Goal: Transaction & Acquisition: Purchase product/service

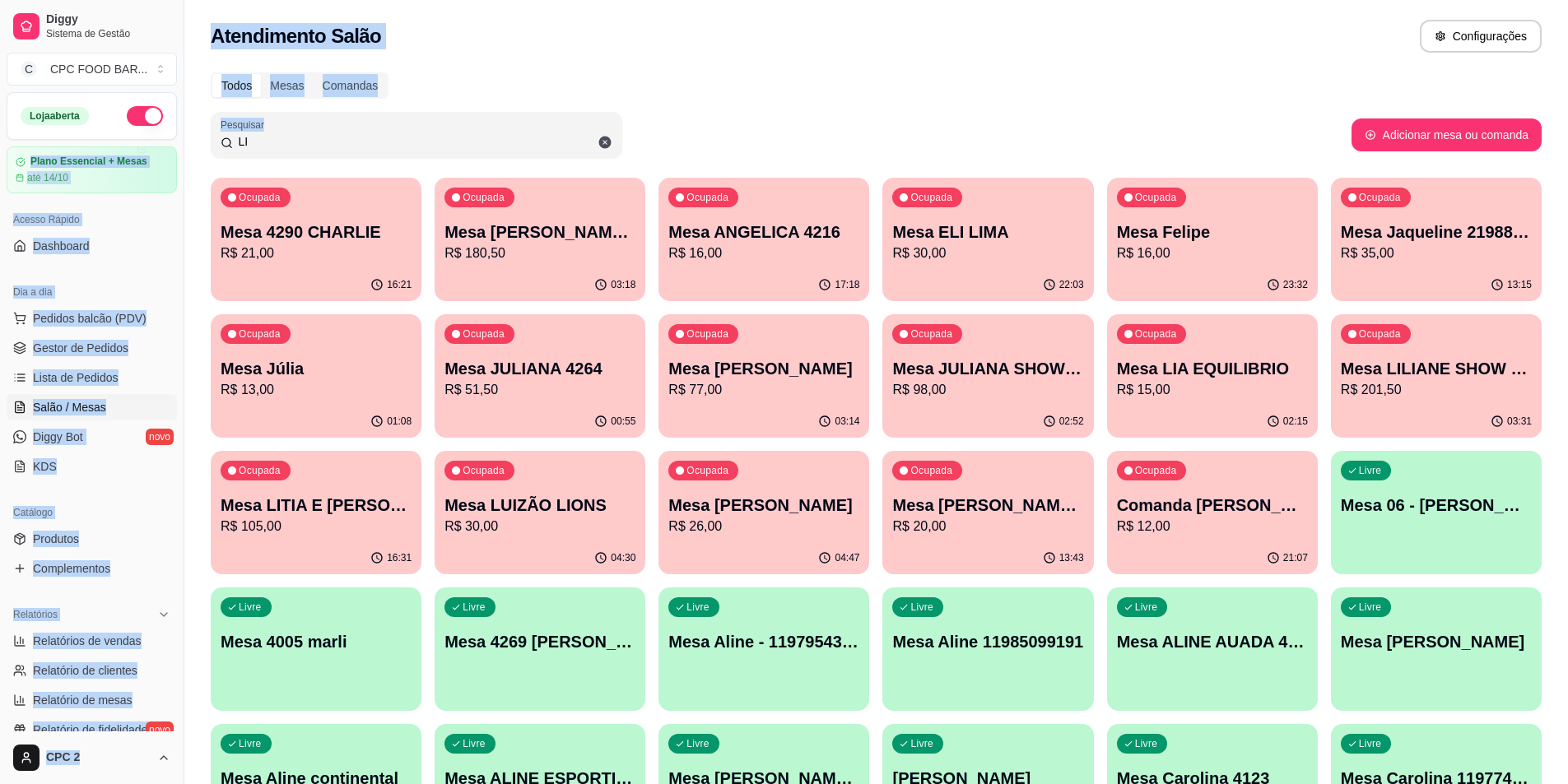
drag, startPoint x: 233, startPoint y: 132, endPoint x: 159, endPoint y: 132, distance: 74.0
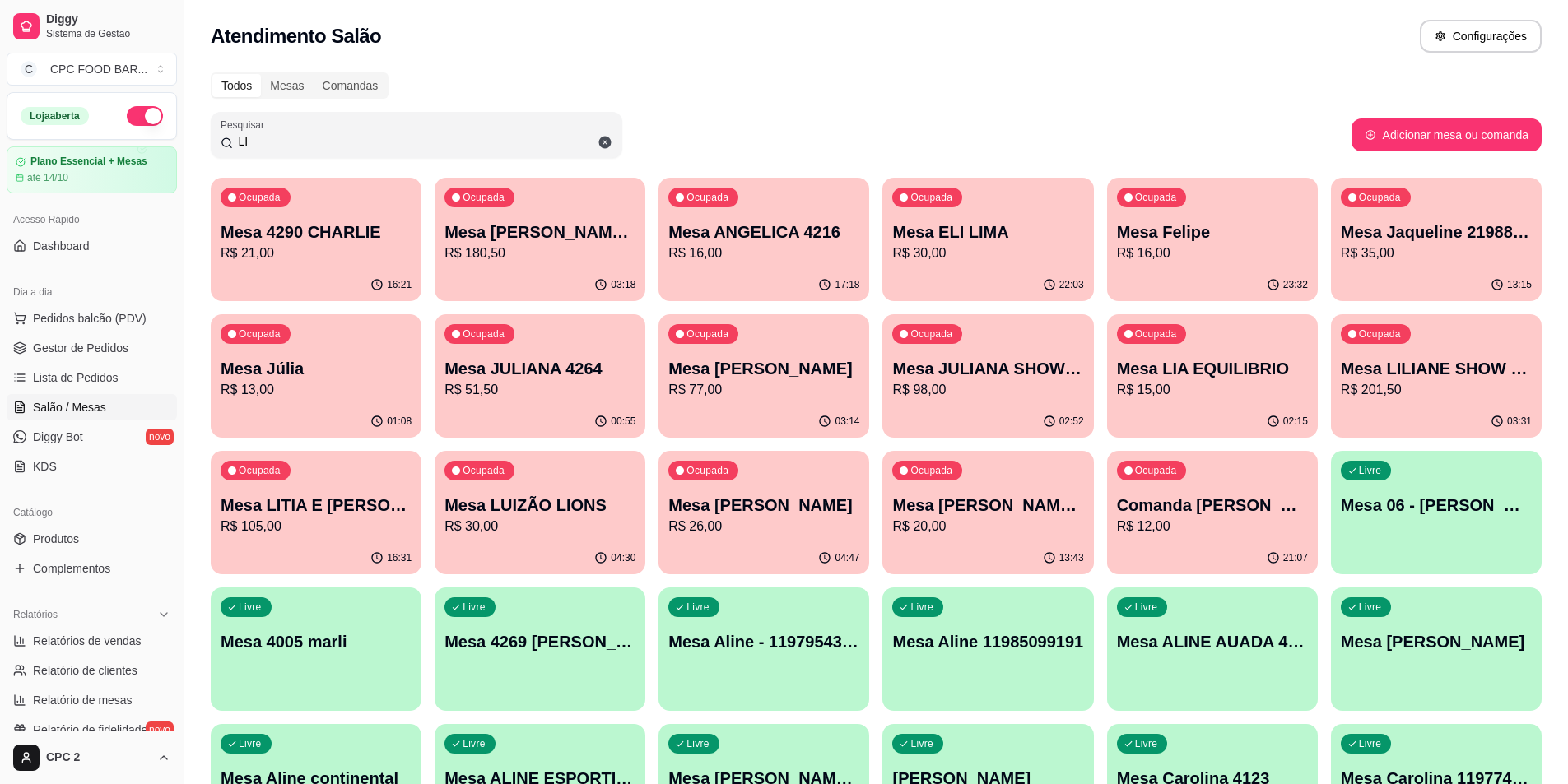
drag, startPoint x: 263, startPoint y: 138, endPoint x: 146, endPoint y: 138, distance: 117.0
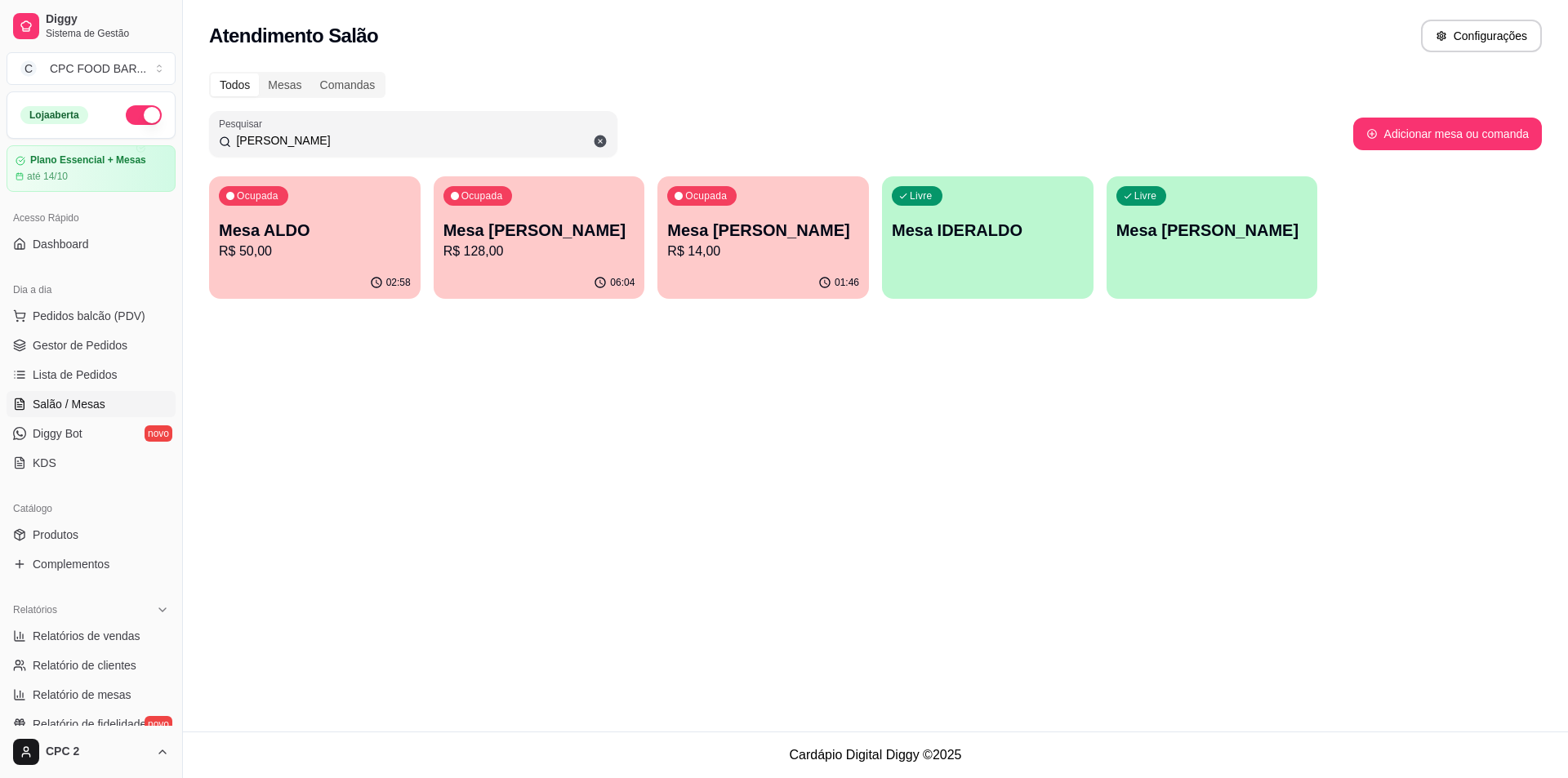
type input "[PERSON_NAME]"
click at [320, 247] on p "R$ 50,00" at bounding box center [315, 251] width 192 height 19
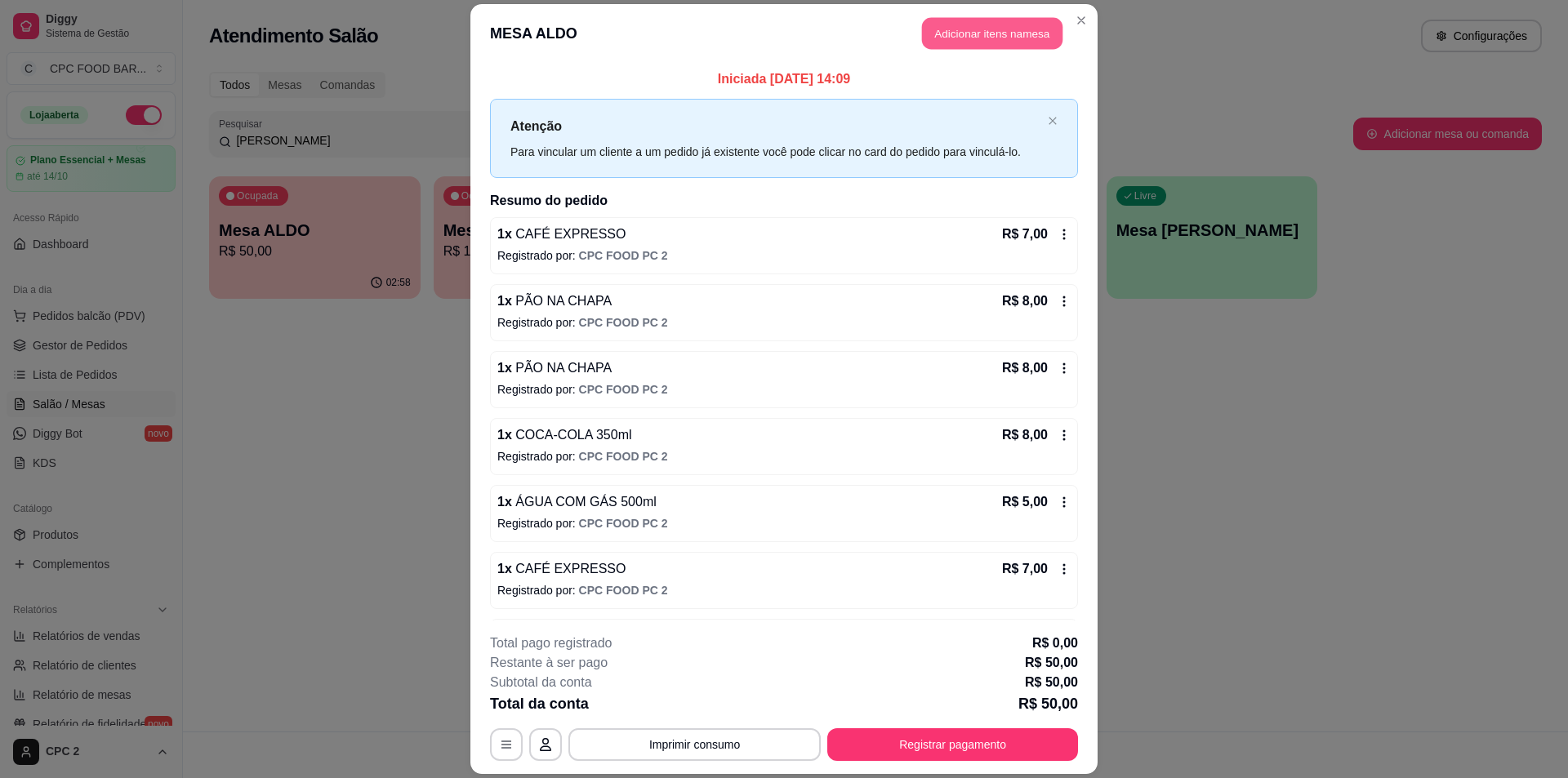
click at [966, 33] on button "Adicionar itens na mesa" at bounding box center [992, 33] width 140 height 31
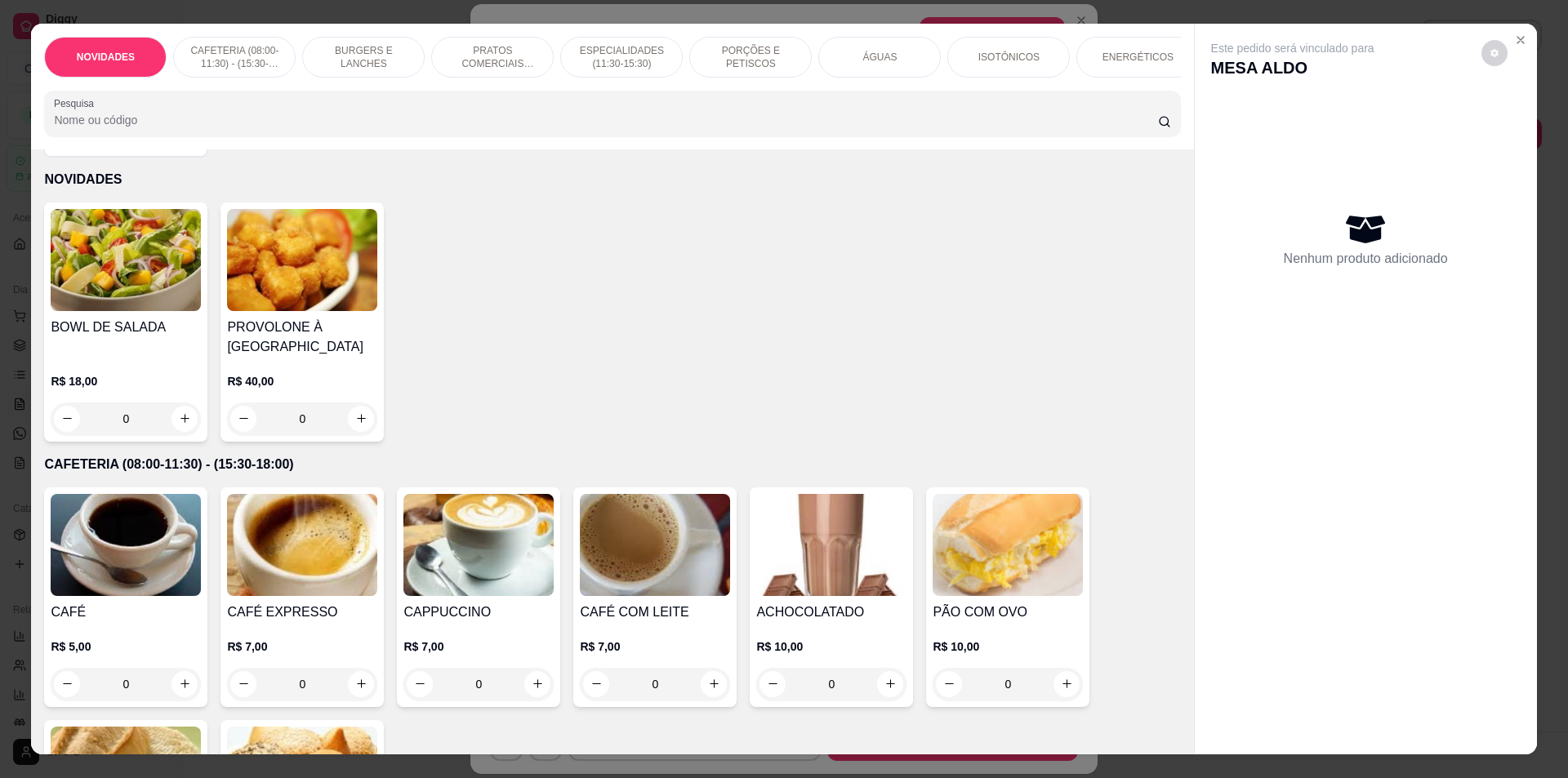
scroll to position [81, 0]
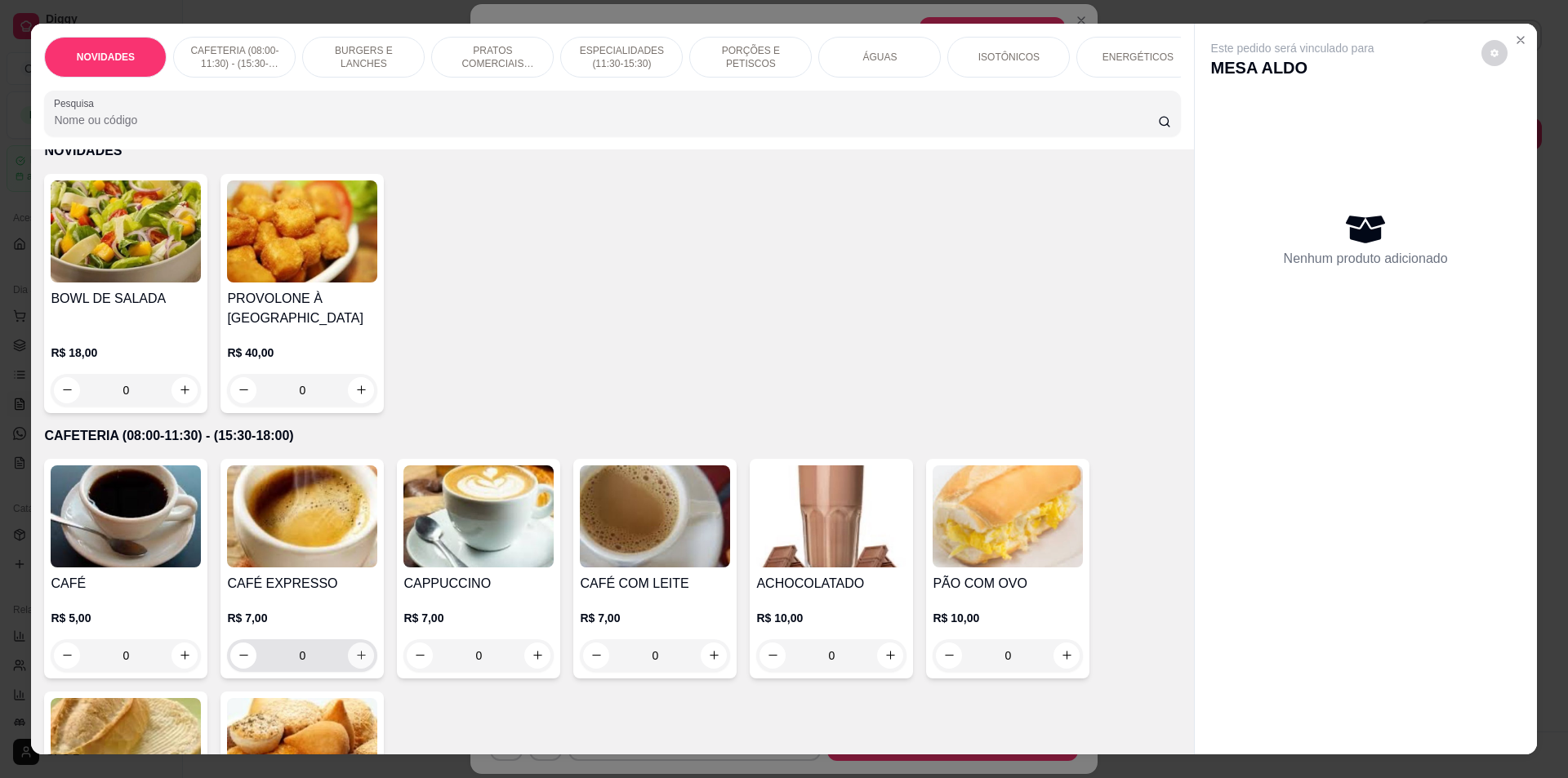
click at [355, 662] on icon "increase-product-quantity" at bounding box center [360, 655] width 12 height 12
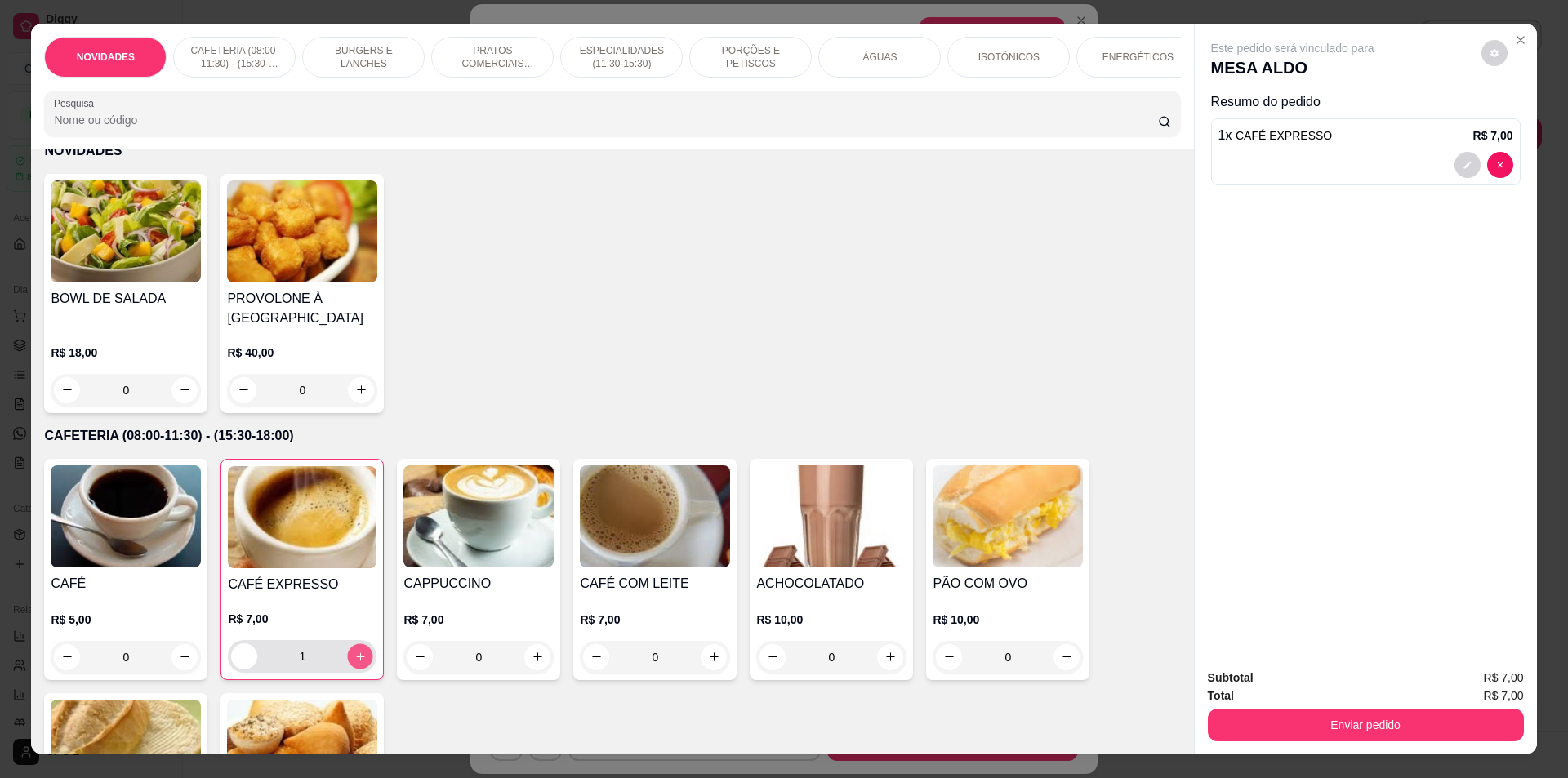
click at [355, 663] on icon "increase-product-quantity" at bounding box center [360, 656] width 12 height 12
type input "2"
click at [399, 124] on input "Pesquisa" at bounding box center [605, 120] width 1103 height 17
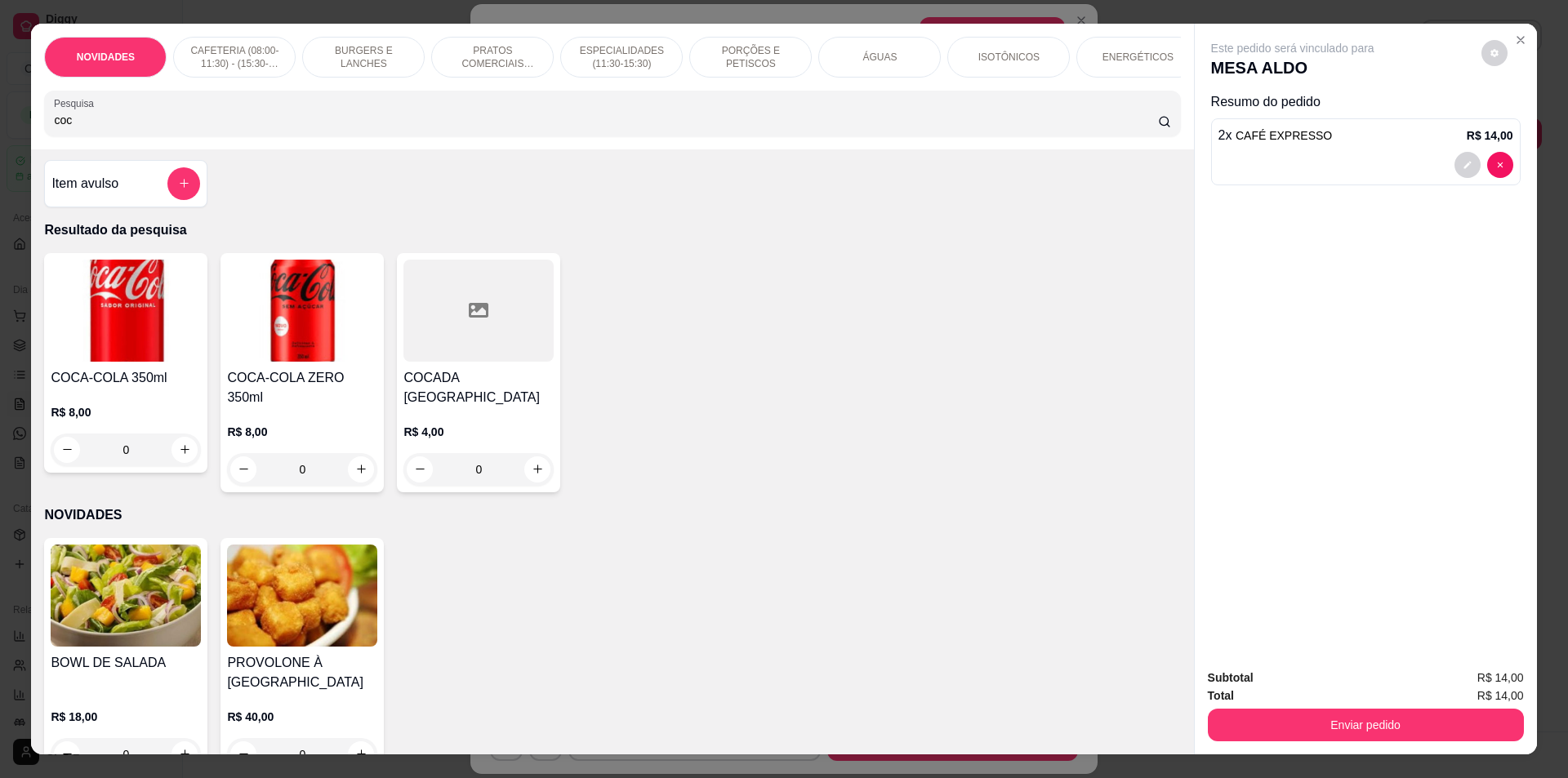
scroll to position [0, 0]
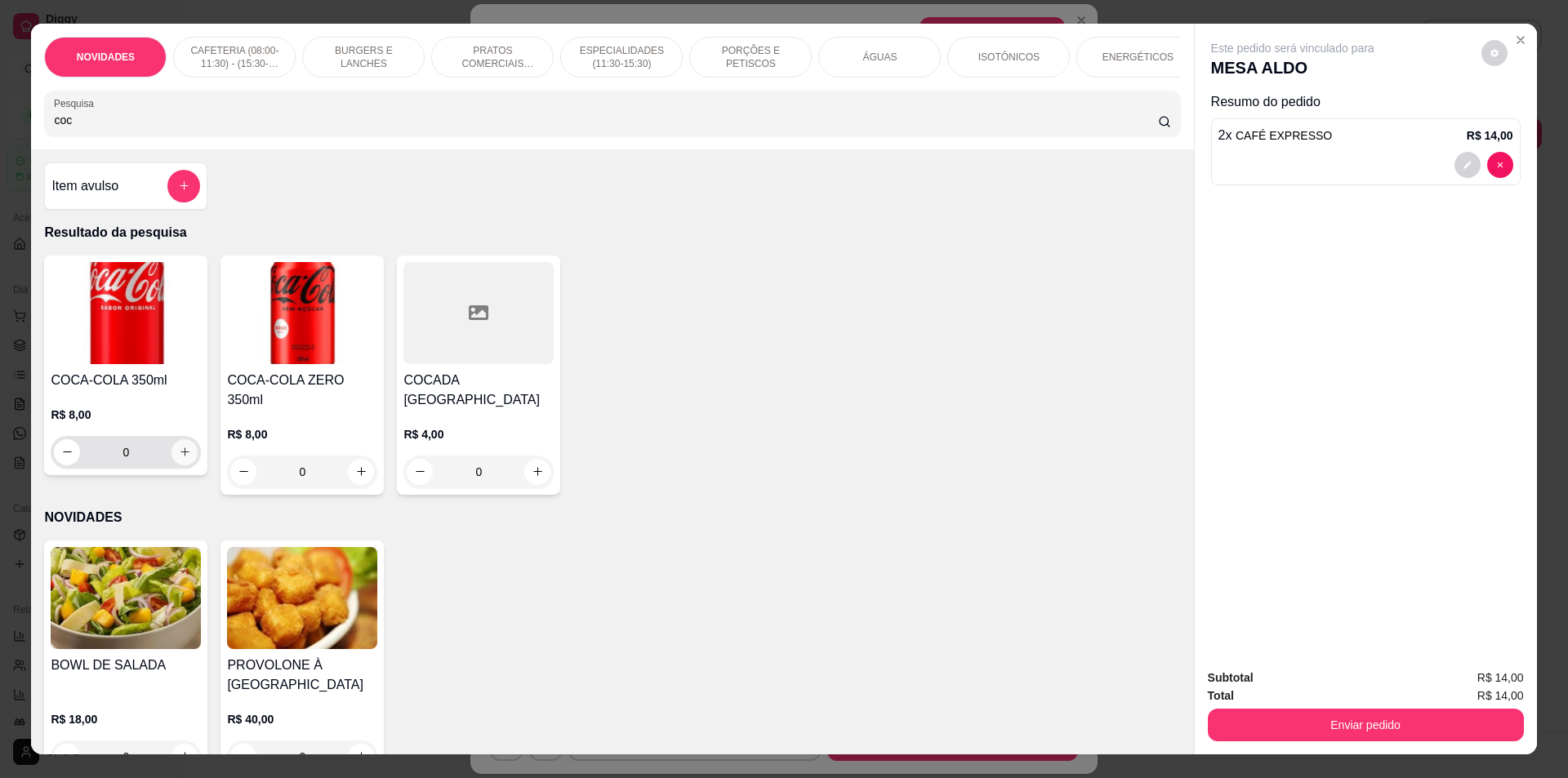
type input "coc"
click at [188, 462] on button "increase-product-quantity" at bounding box center [185, 453] width 26 height 26
type input "1"
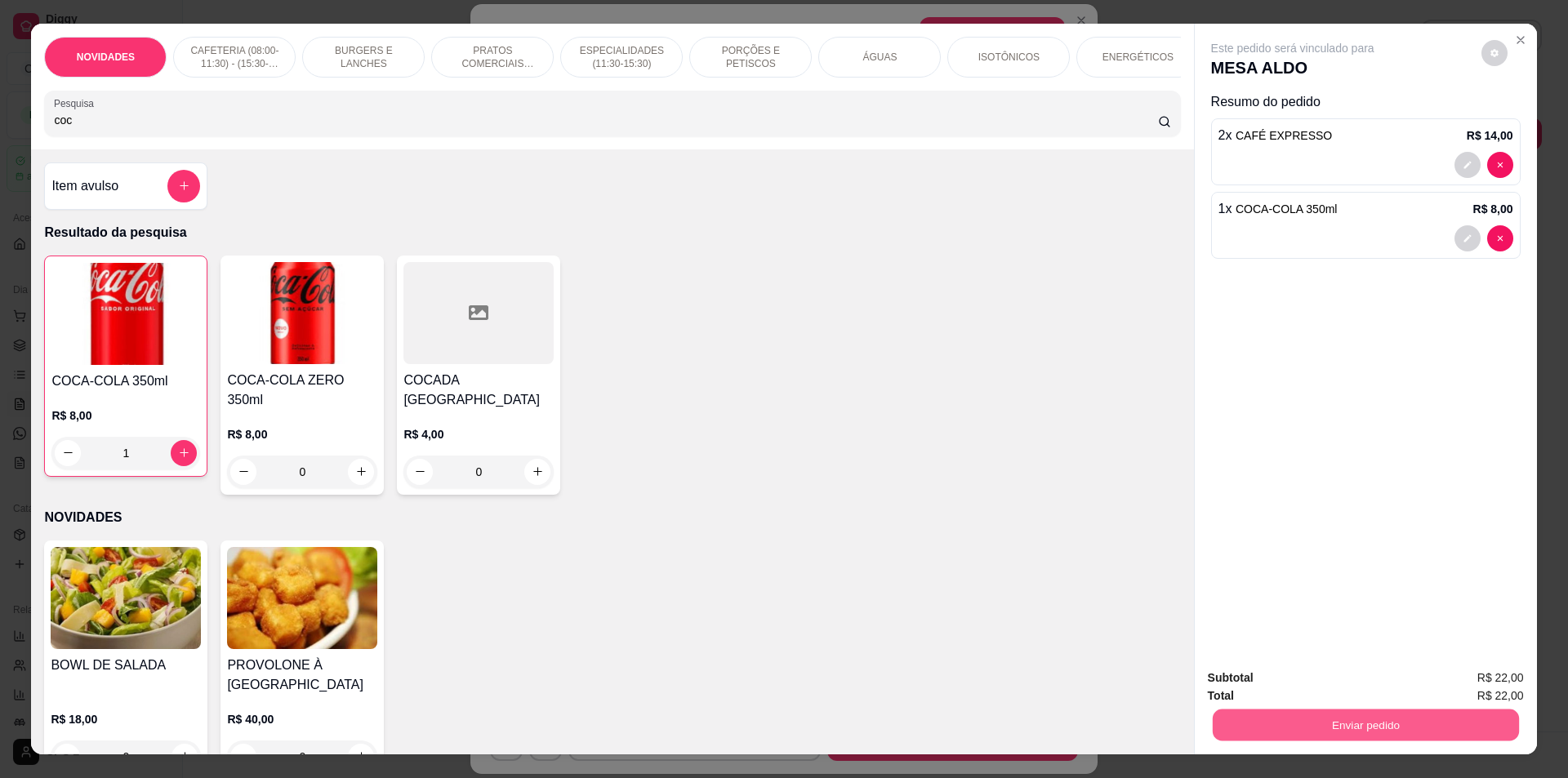
click at [1326, 719] on button "Enviar pedido" at bounding box center [1365, 725] width 306 height 31
click at [1477, 684] on button "Enviar pedido" at bounding box center [1481, 686] width 92 height 31
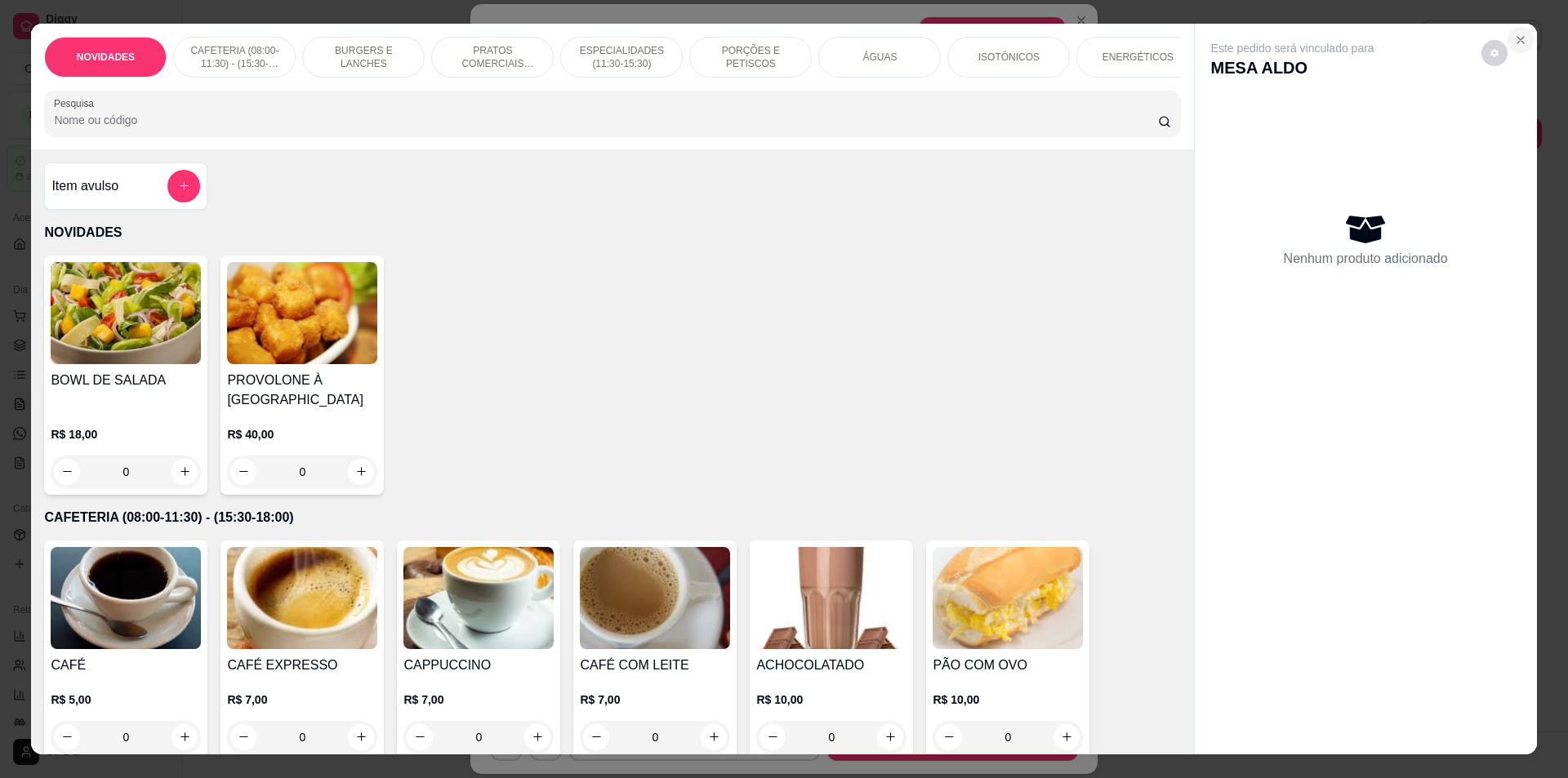
click at [1520, 29] on button "Close" at bounding box center [1521, 40] width 26 height 26
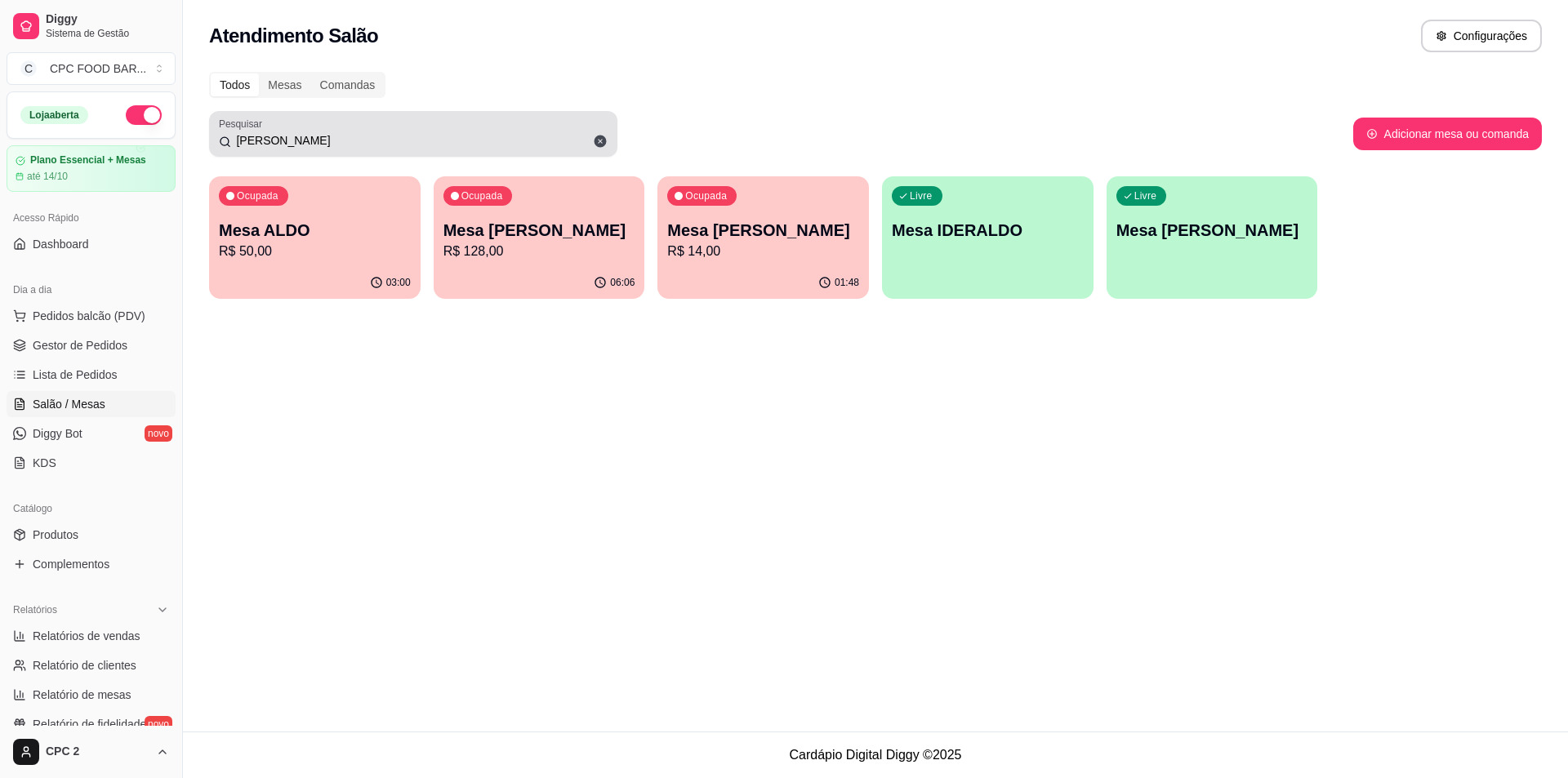
click at [602, 142] on icon at bounding box center [601, 141] width 15 height 15
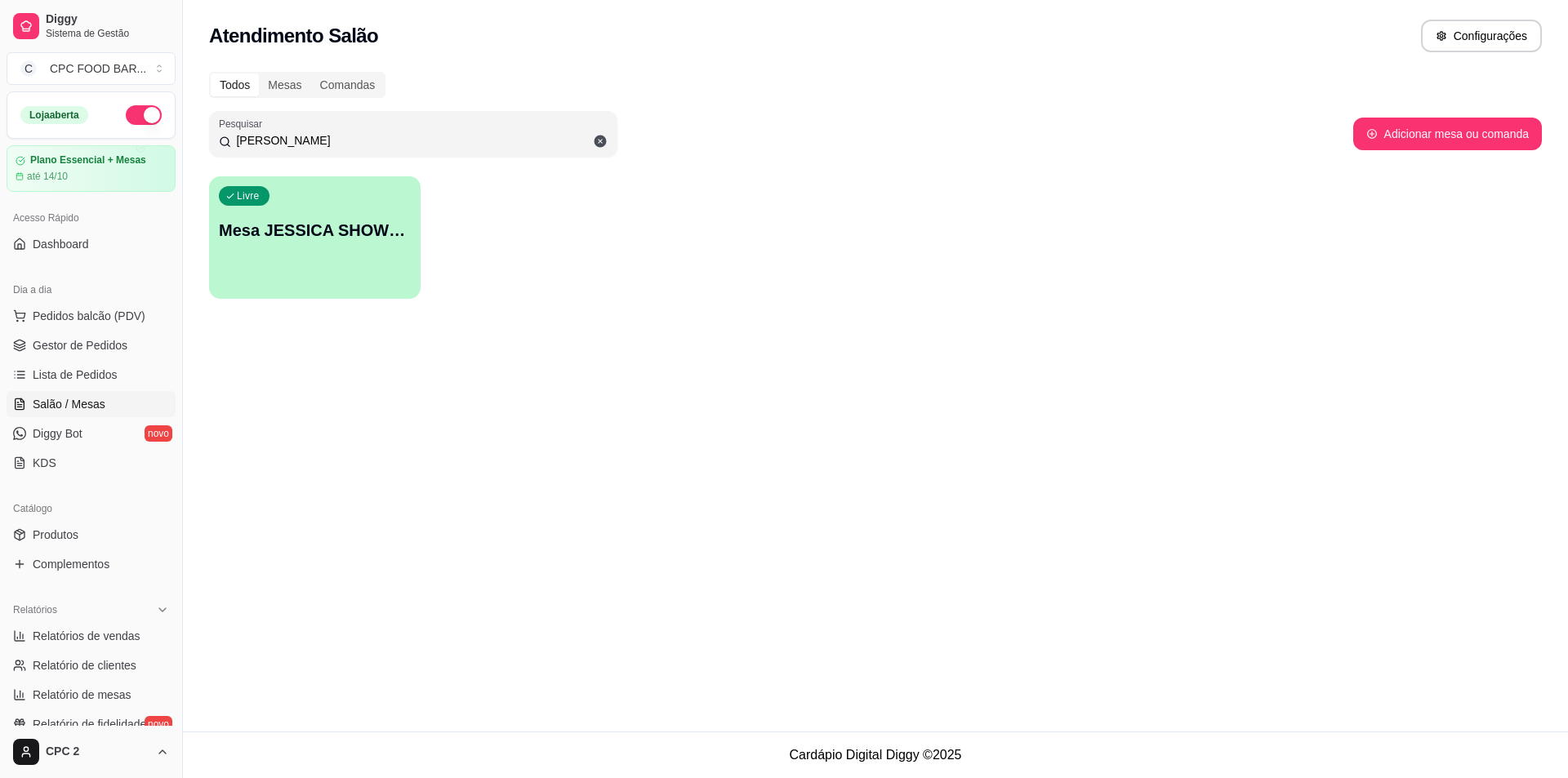
type input "[PERSON_NAME]"
click at [346, 214] on div "Livre Mesa JESSICA SHOWTIME" at bounding box center [315, 228] width 205 height 100
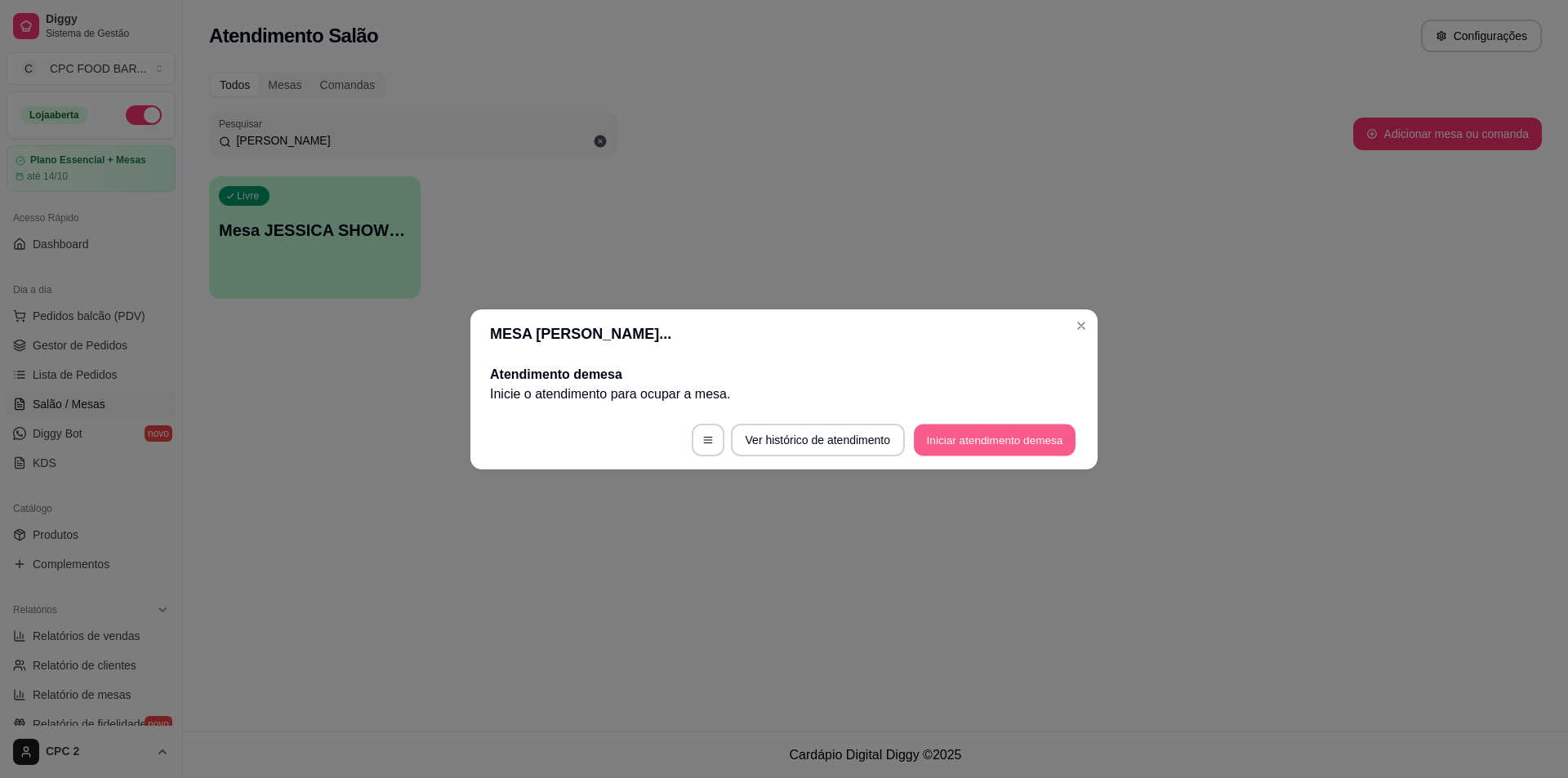
click at [966, 437] on button "Iniciar atendimento de mesa" at bounding box center [994, 440] width 162 height 31
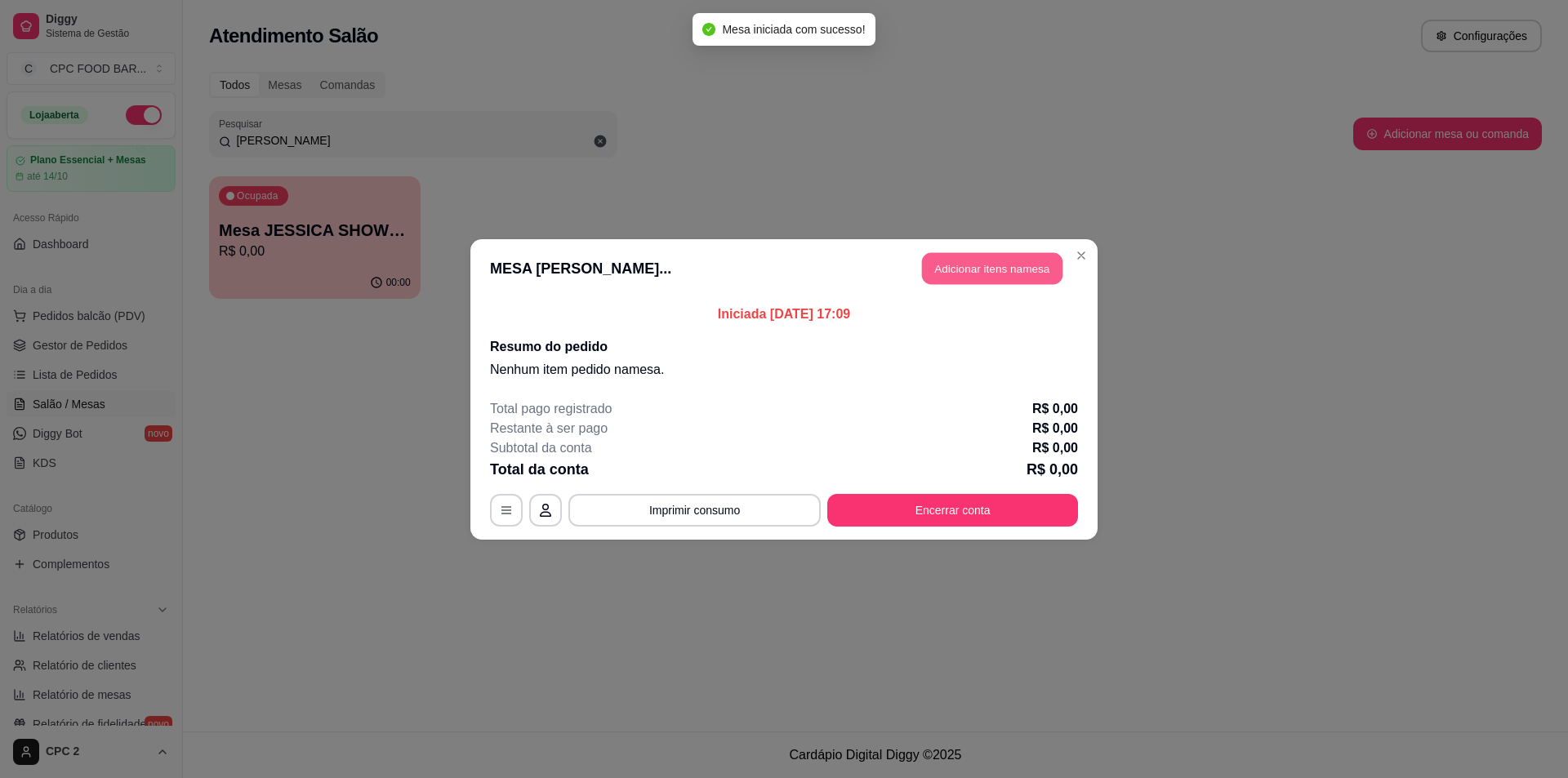
click at [961, 279] on button "Adicionar itens na mesa" at bounding box center [992, 268] width 140 height 31
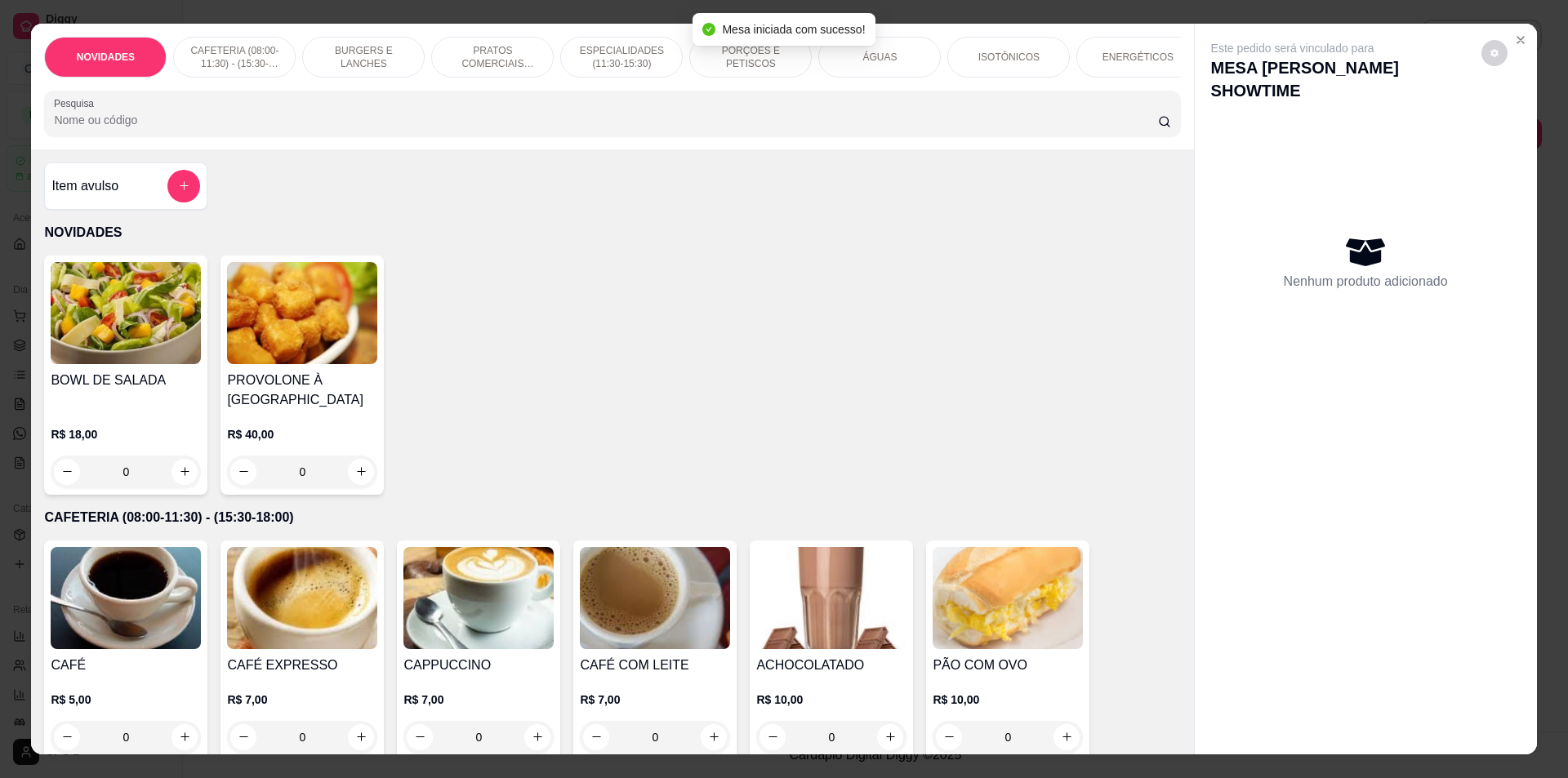
click at [887, 51] on p "ÁGUAS" at bounding box center [879, 57] width 34 height 13
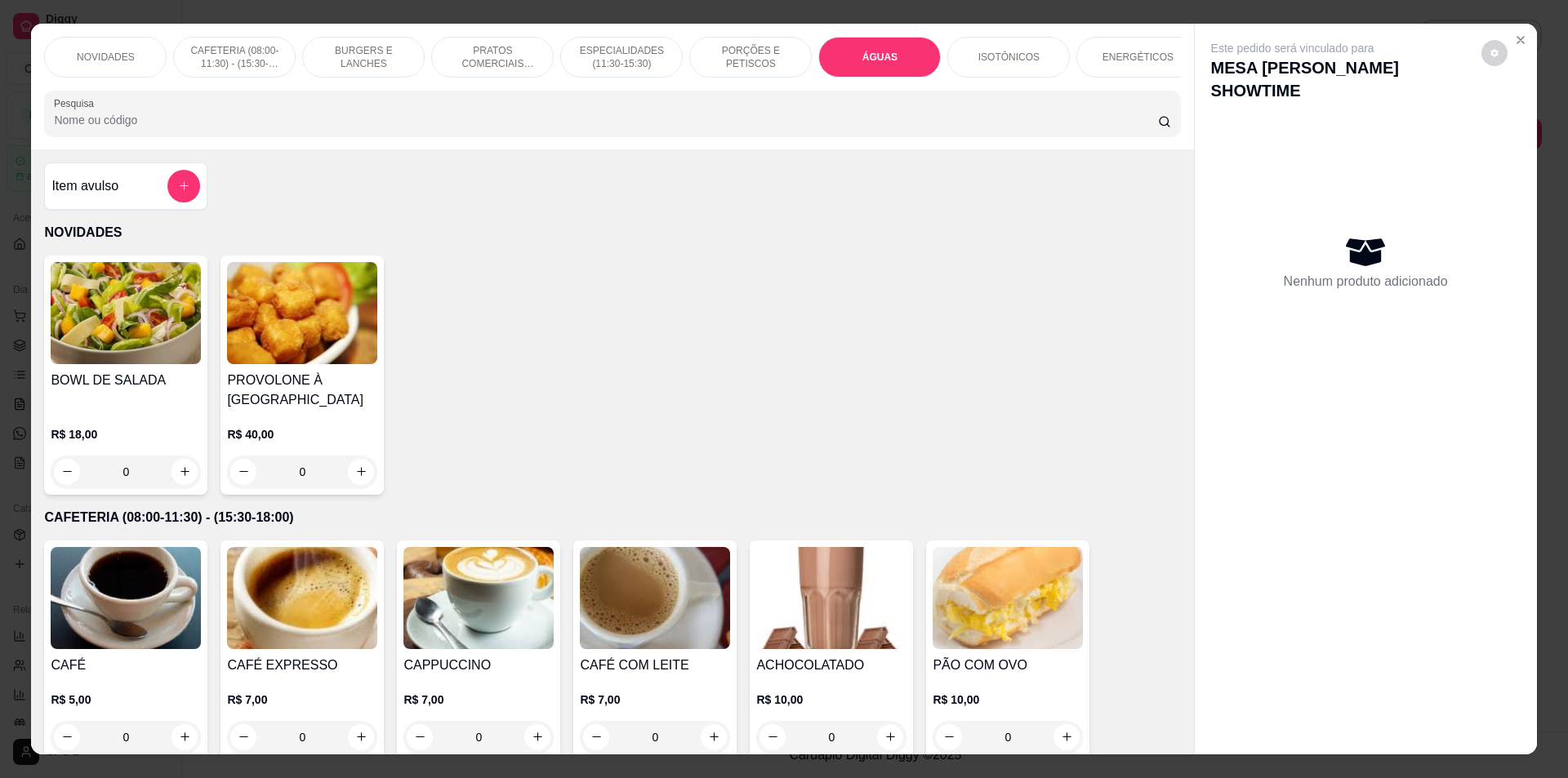
scroll to position [29, 0]
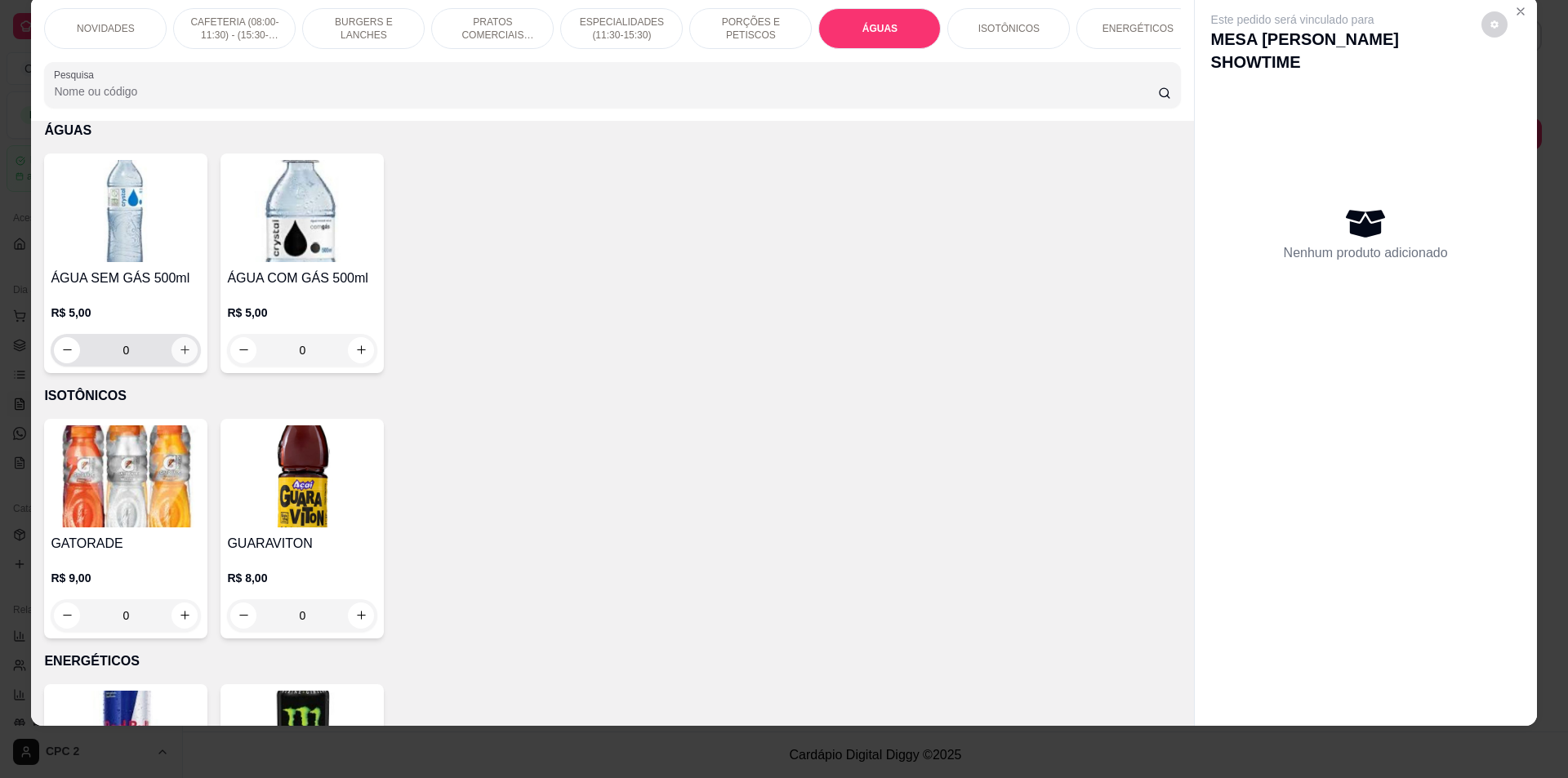
click at [183, 356] on icon "increase-product-quantity" at bounding box center [185, 349] width 12 height 12
click at [183, 356] on button "increase-product-quantity" at bounding box center [185, 350] width 26 height 26
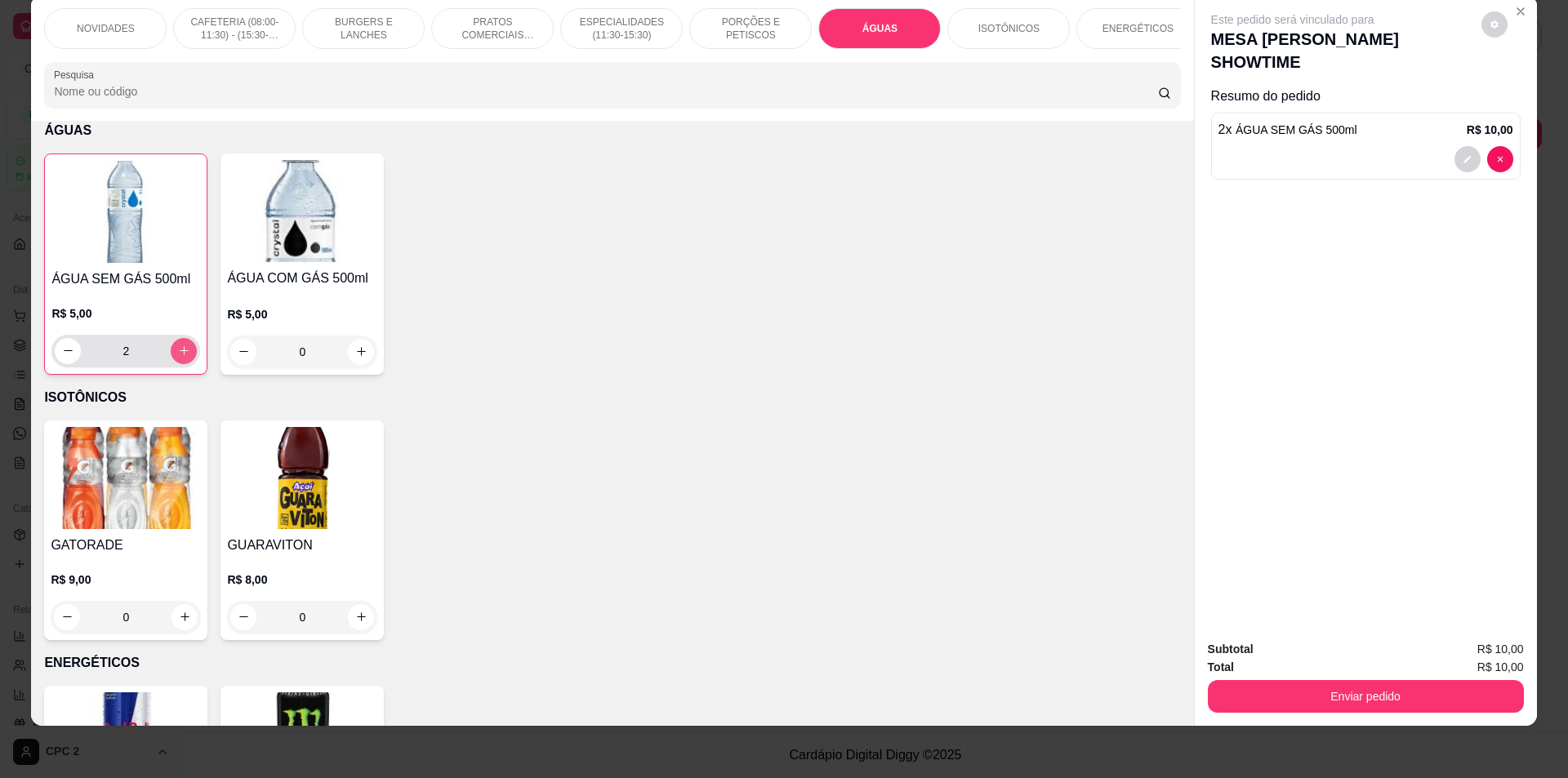
type input "2"
click at [1377, 702] on button "Enviar pedido" at bounding box center [1365, 697] width 306 height 31
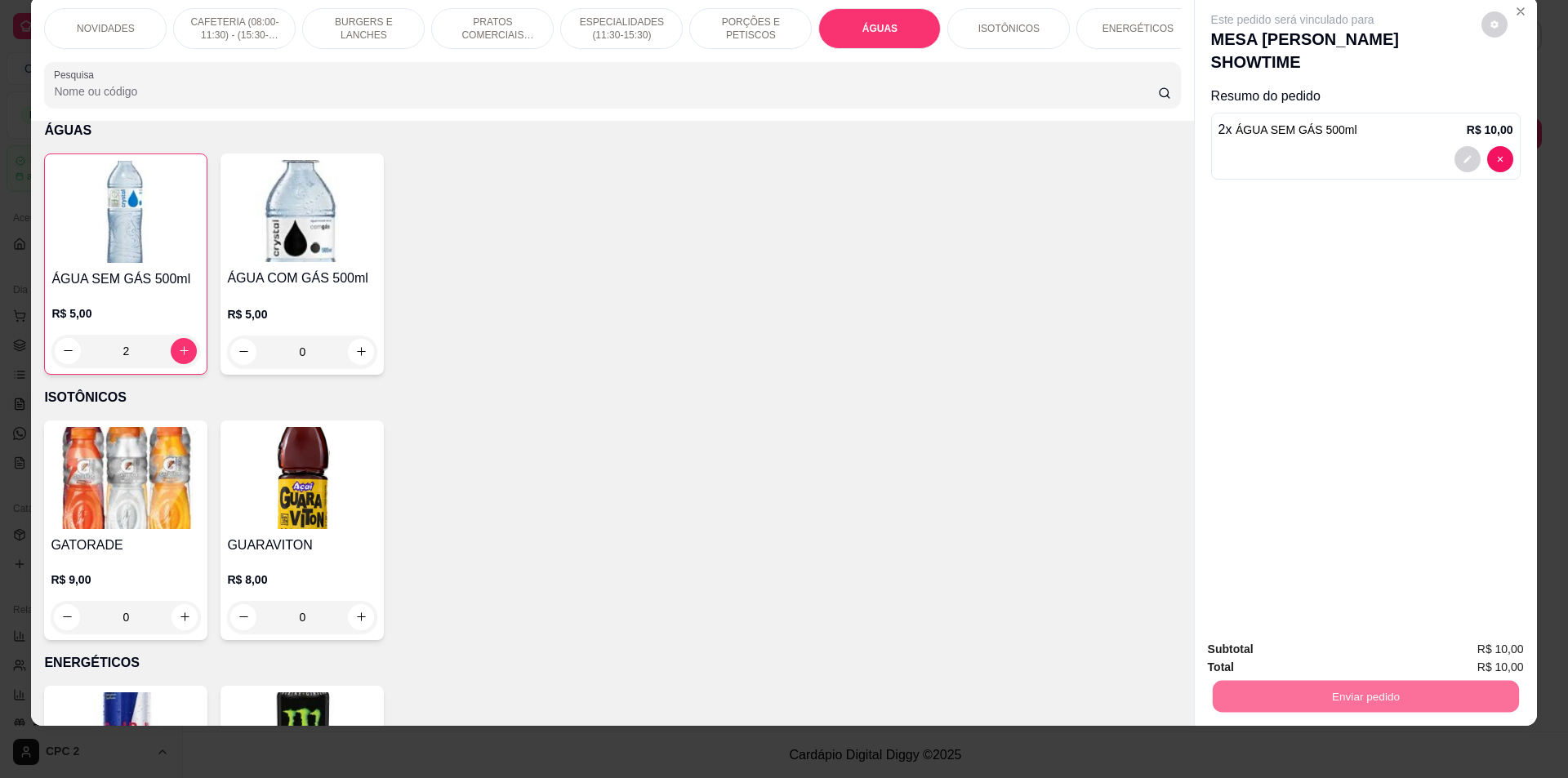
click at [1485, 642] on button "Enviar pedido" at bounding box center [1481, 656] width 90 height 30
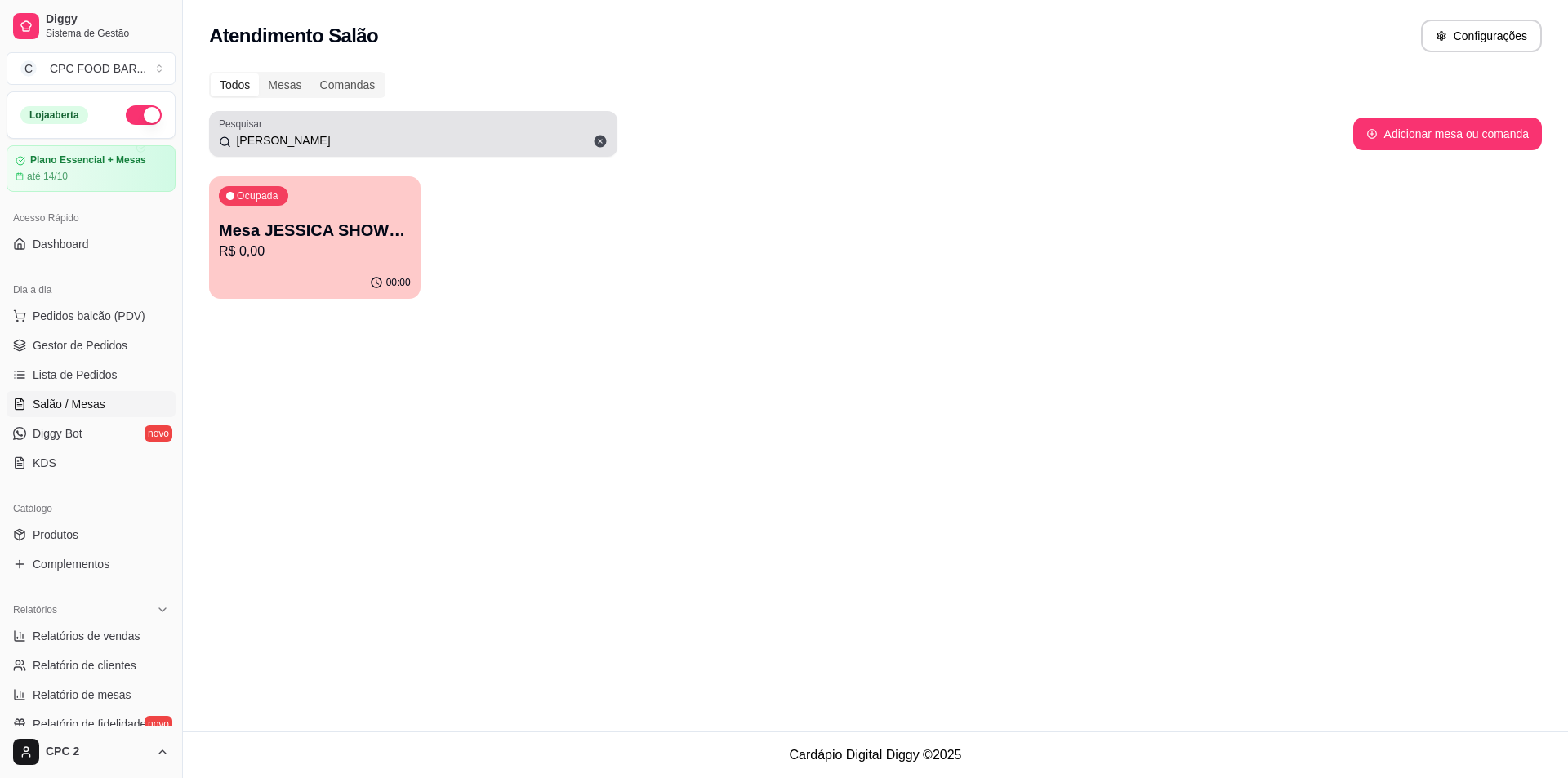
click at [596, 147] on icon at bounding box center [601, 141] width 15 height 15
click at [599, 140] on input "[PERSON_NAME]" at bounding box center [419, 140] width 376 height 17
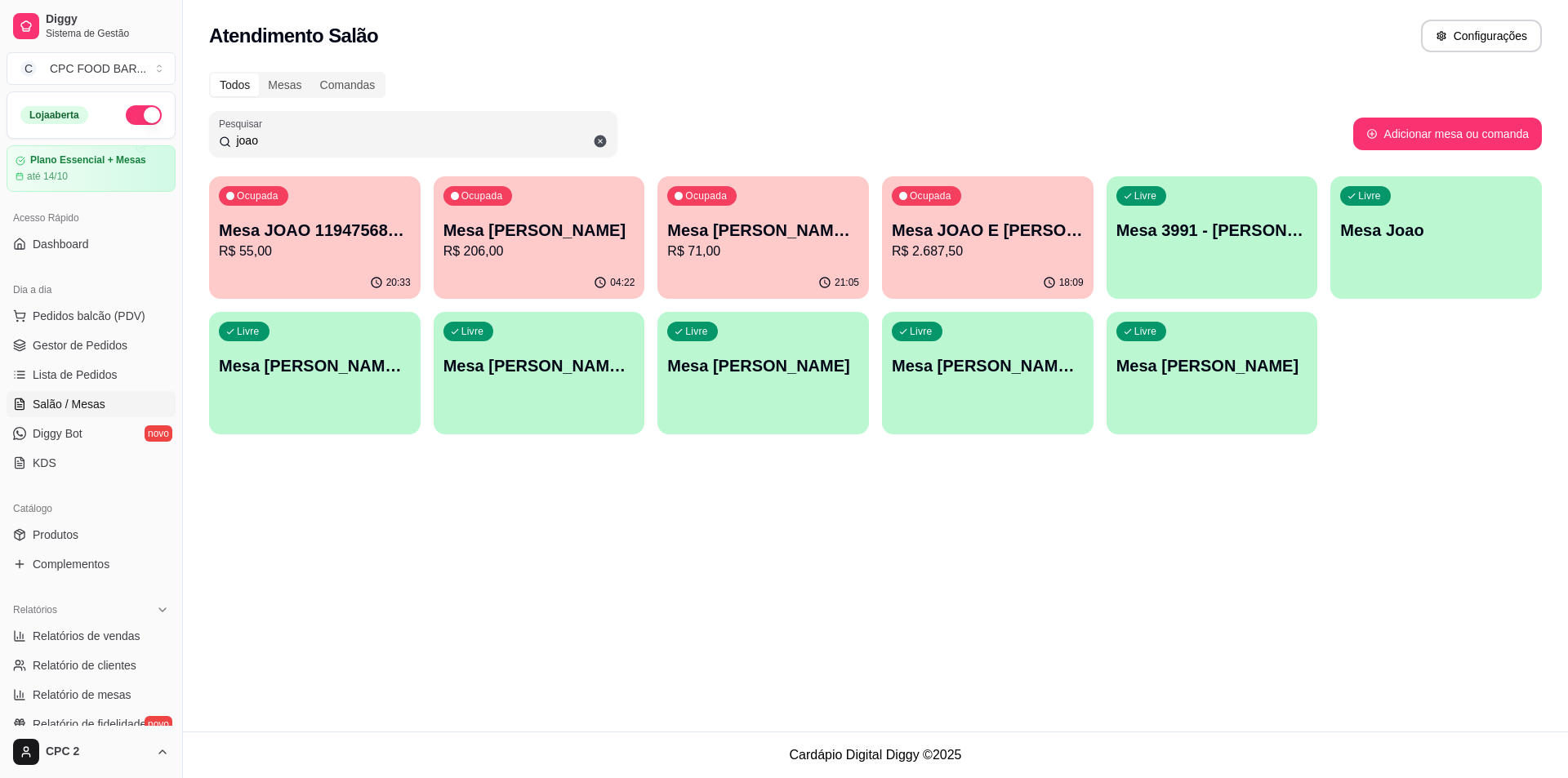
type input "joao"
click at [536, 214] on div "Ocupada Mesa [PERSON_NAME] R$ 206,00" at bounding box center [539, 222] width 212 height 91
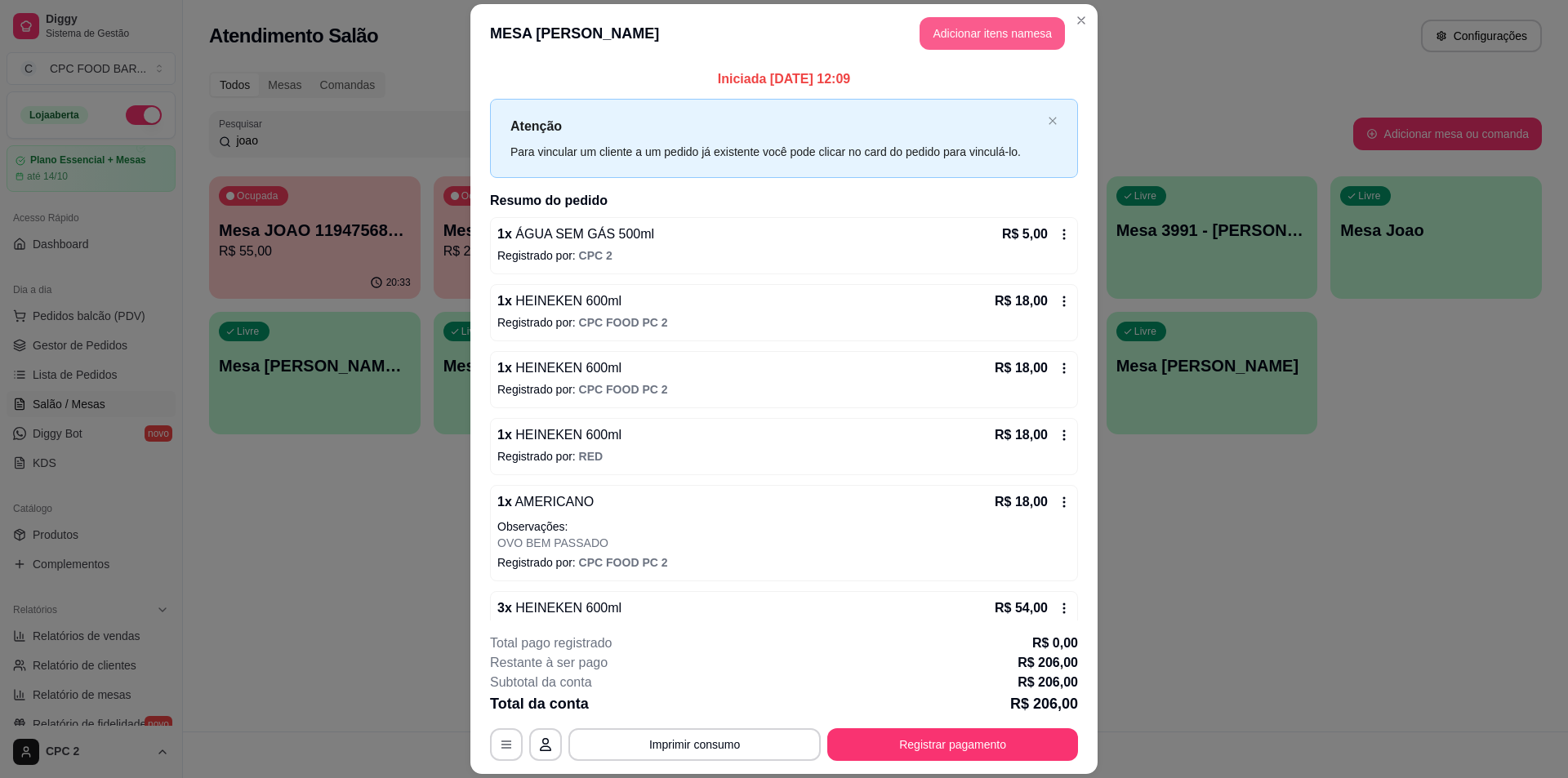
click at [934, 25] on button "Adicionar itens na mesa" at bounding box center [991, 33] width 145 height 32
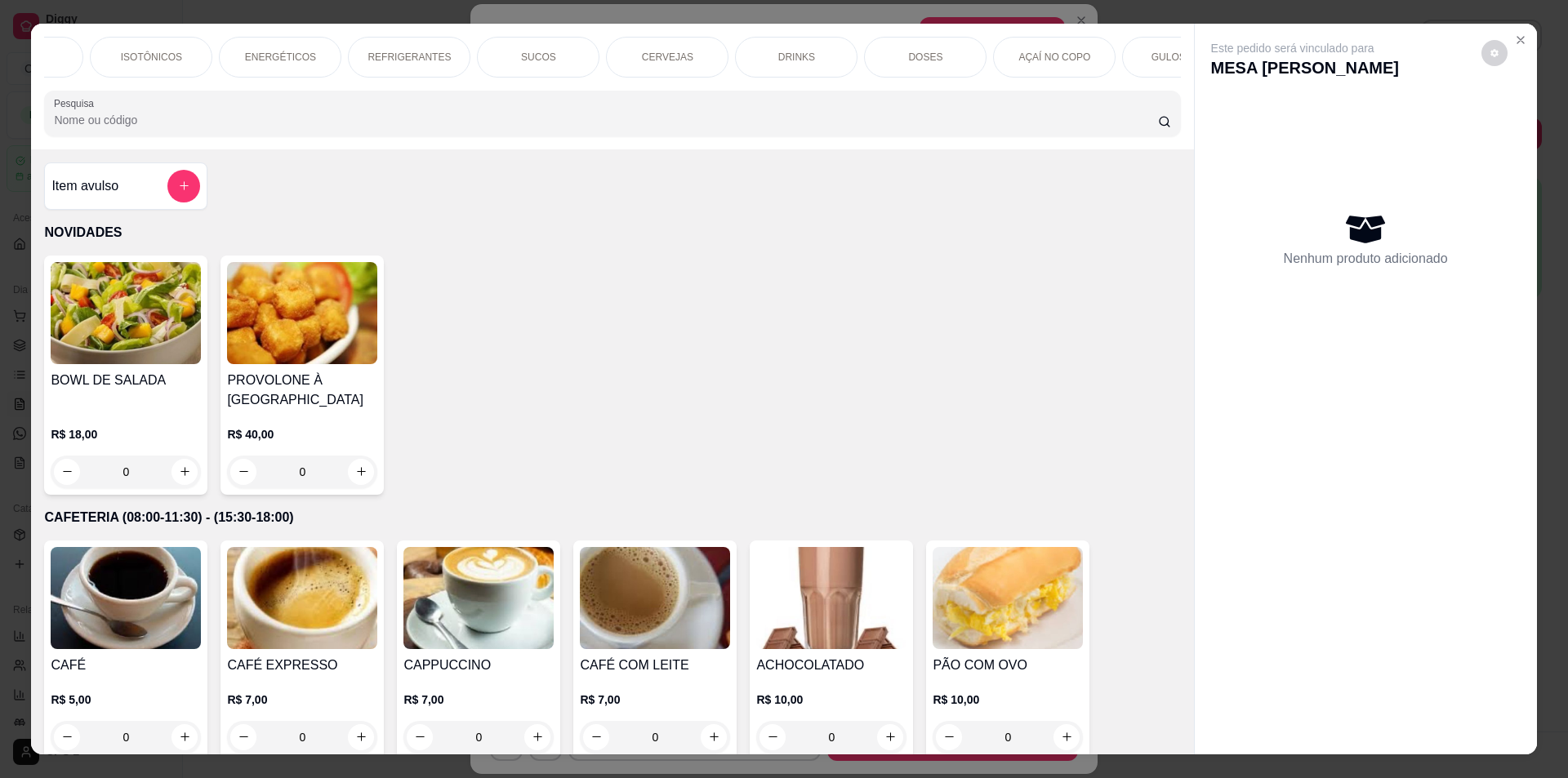
scroll to position [0, 894]
click at [929, 49] on div "DOSES" at bounding box center [888, 57] width 123 height 41
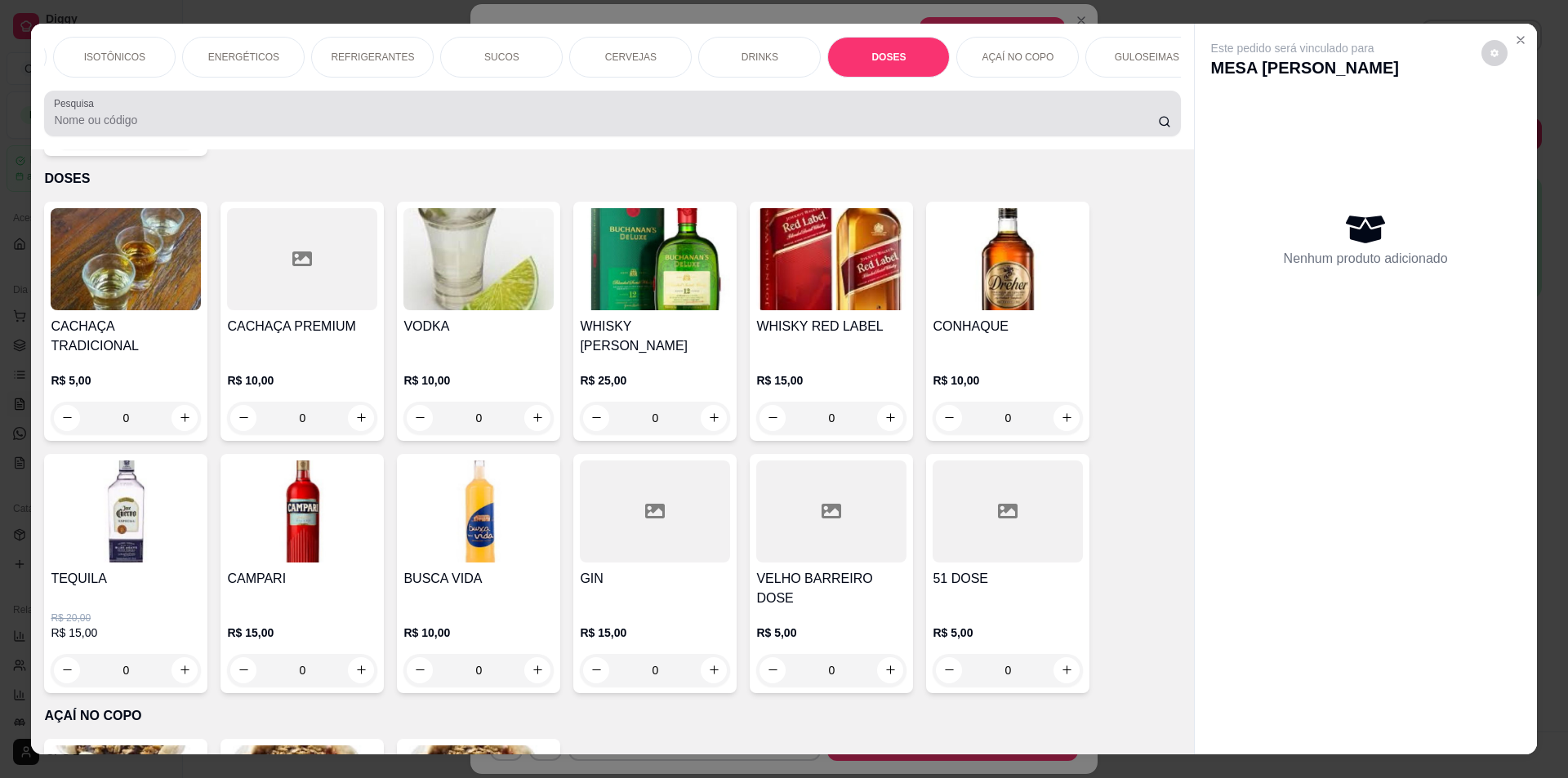
scroll to position [29, 0]
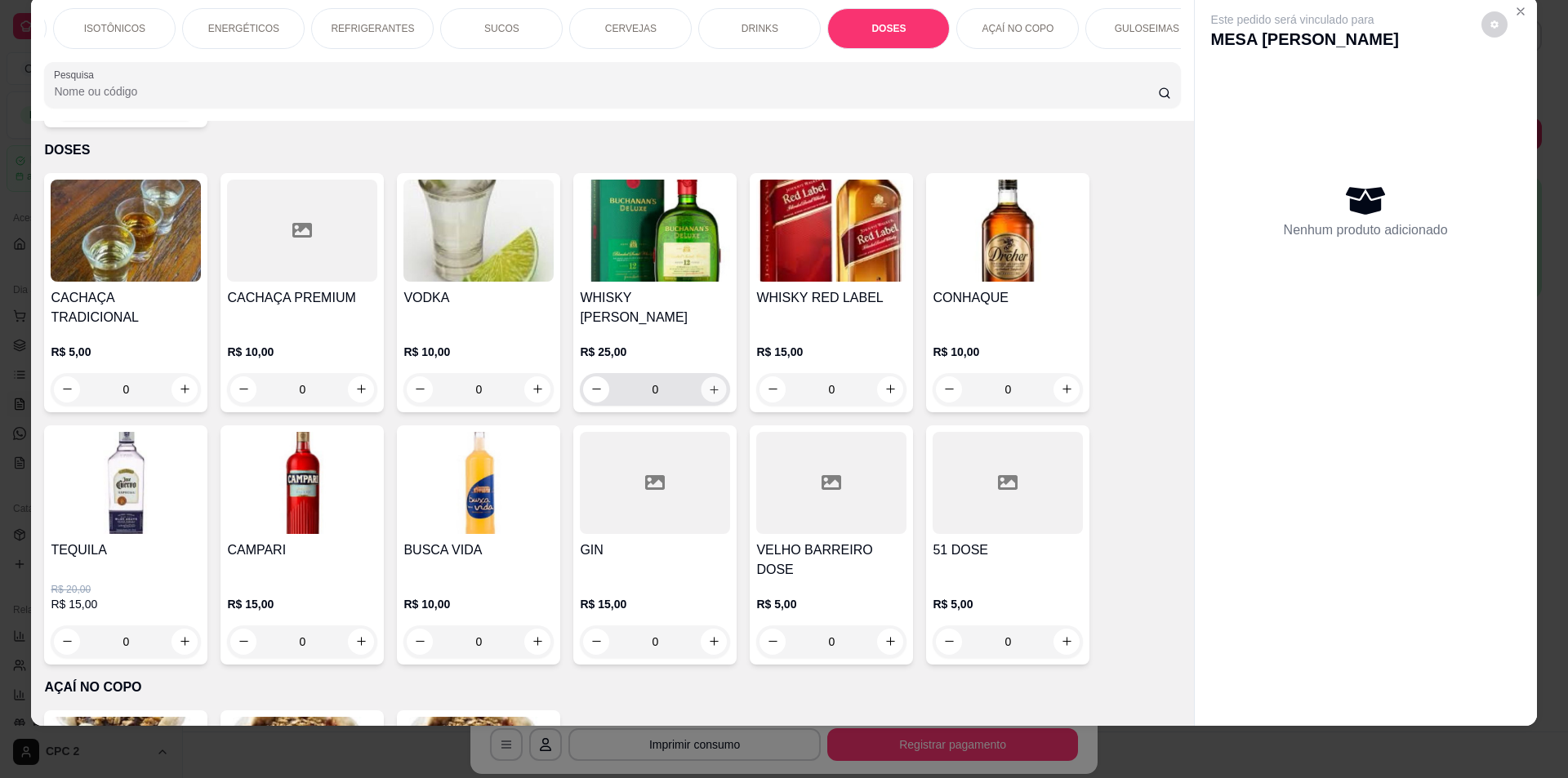
click at [701, 376] on button "increase-product-quantity" at bounding box center [713, 388] width 25 height 25
type input "1"
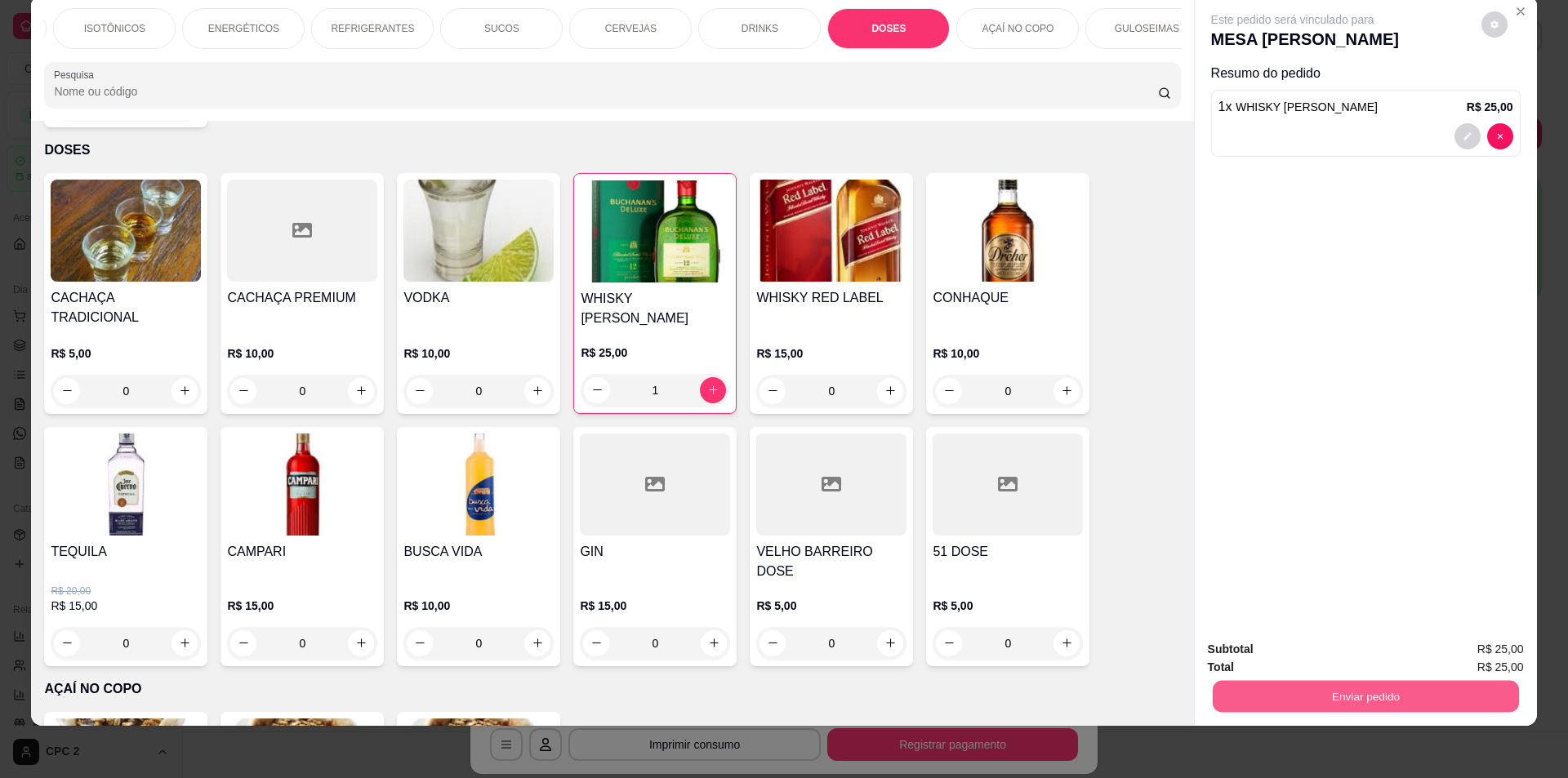
click at [1275, 689] on button "Enviar pedido" at bounding box center [1365, 697] width 306 height 31
click at [1475, 672] on button "Enviar pedido" at bounding box center [1481, 657] width 92 height 31
